Goal: Find specific page/section: Find specific page/section

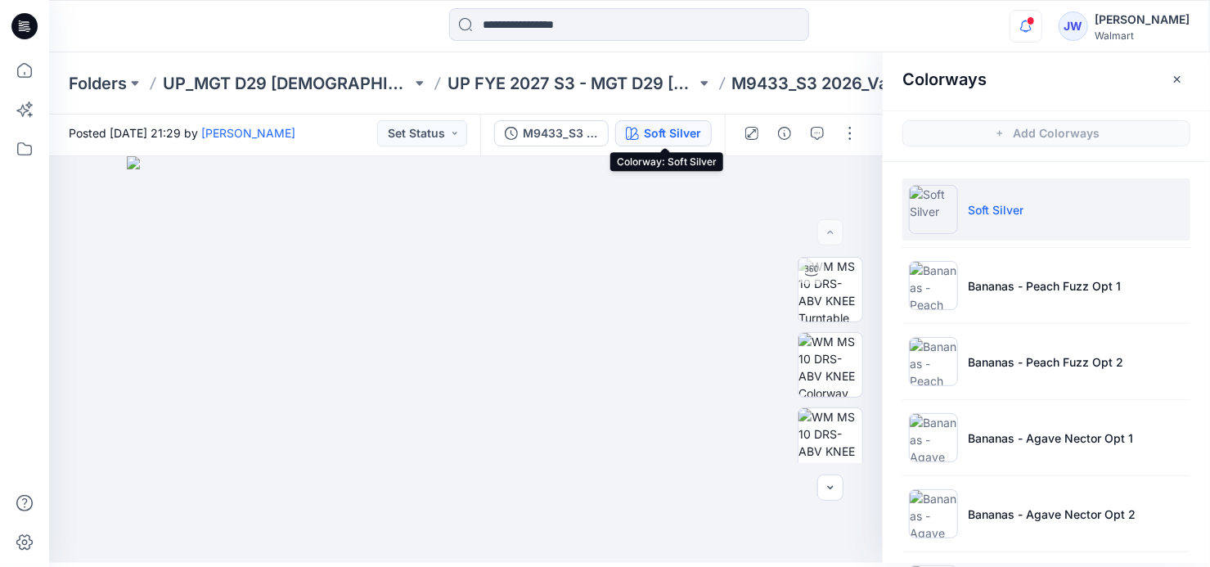
scroll to position [1370, 0]
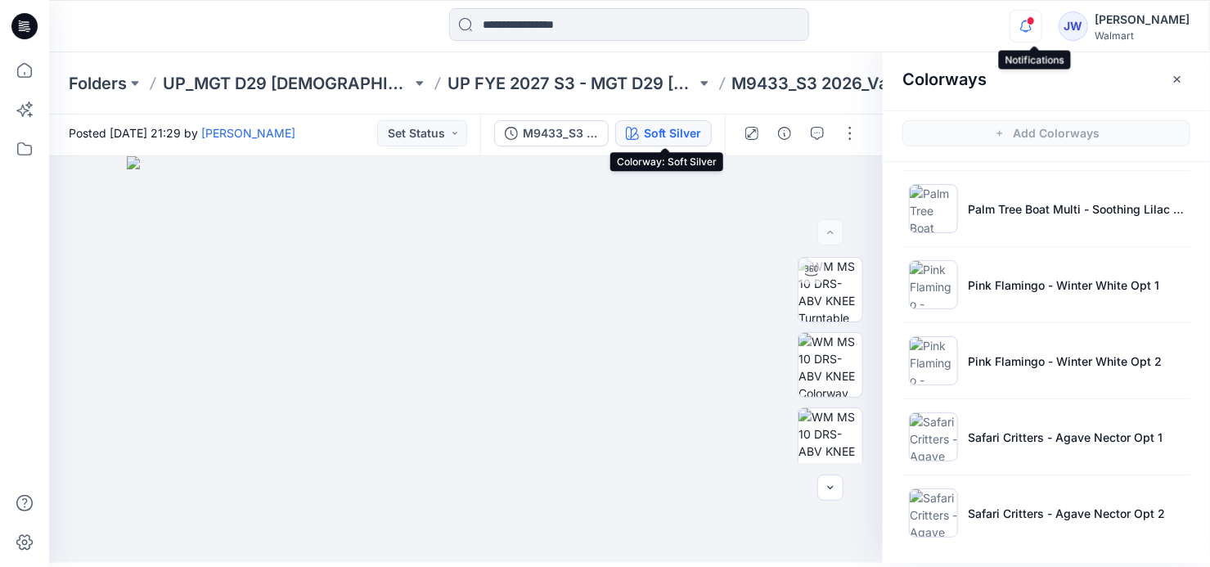
click at [1023, 23] on icon "button" at bounding box center [1025, 26] width 31 height 33
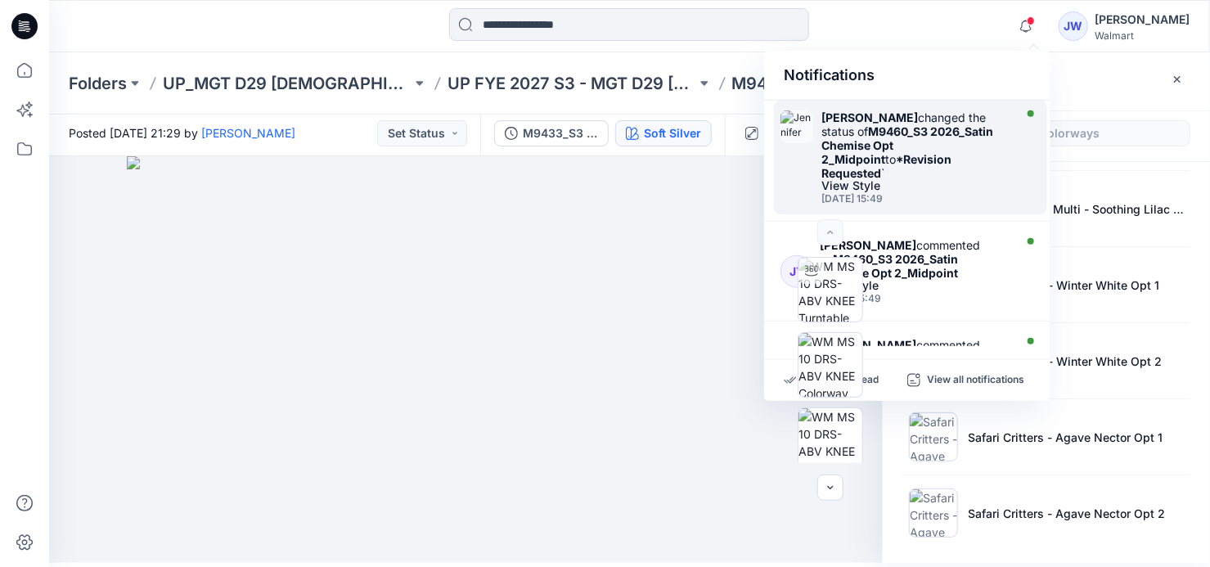
click at [985, 142] on div "[PERSON_NAME] changed the status of M9460_S3 2026_Satin Chemise Opt 2_Midpoint …" at bounding box center [915, 145] width 188 height 70
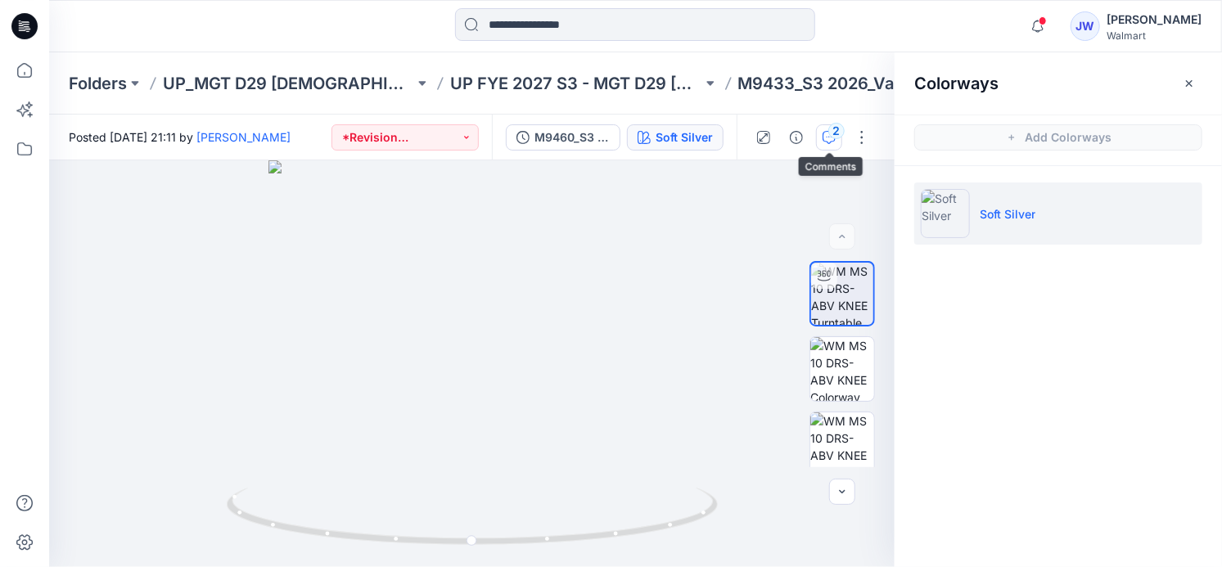
click at [838, 135] on div "2" at bounding box center [836, 131] width 16 height 16
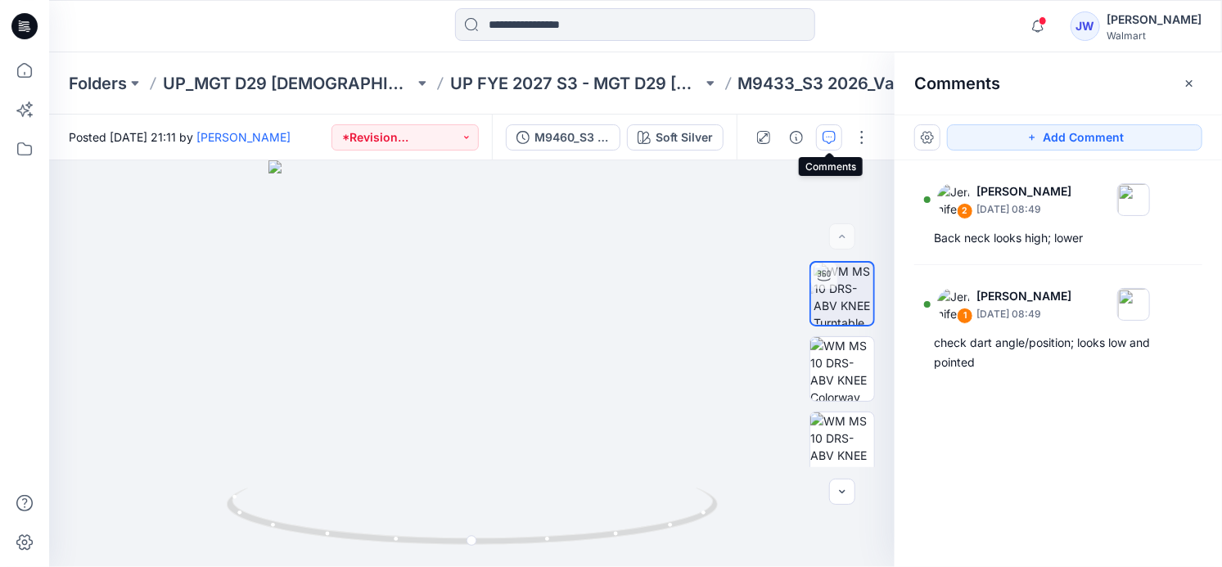
click at [838, 135] on button "button" at bounding box center [829, 137] width 26 height 26
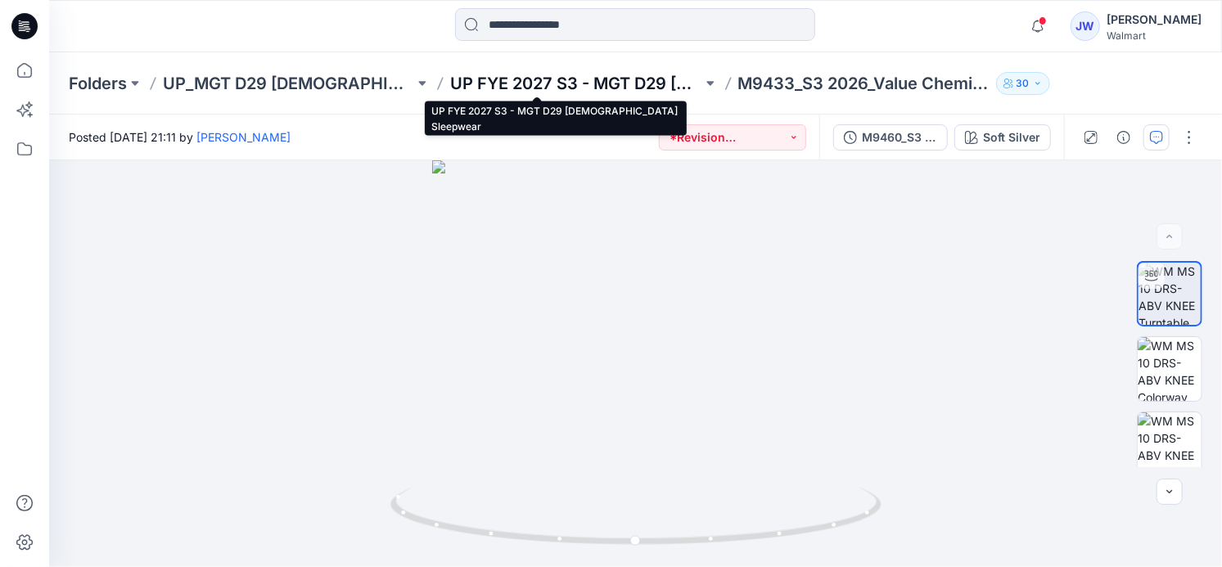
click at [588, 72] on p "UP FYE 2027 S3 - MGT D29 [DEMOGRAPHIC_DATA] Sleepwear" at bounding box center [575, 83] width 251 height 23
